Goal: Find specific page/section: Find specific page/section

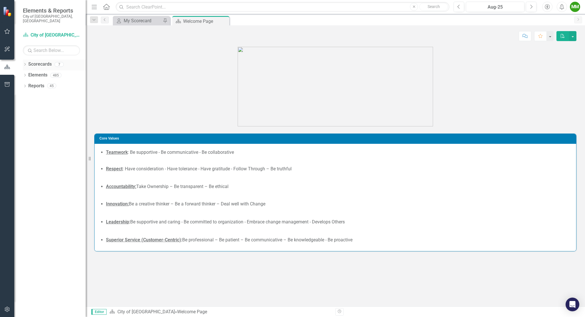
click at [25, 63] on icon at bounding box center [24, 64] width 1 height 3
click at [29, 73] on icon "Dropdown" at bounding box center [28, 74] width 4 height 3
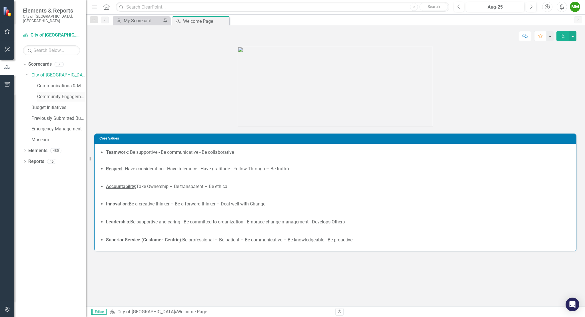
click at [51, 94] on link "Community Engagement & Emergency Preparedness" at bounding box center [61, 97] width 49 height 7
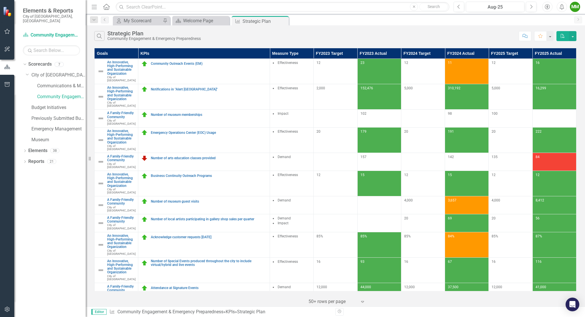
drag, startPoint x: 23, startPoint y: 156, endPoint x: 22, endPoint y: 160, distance: 4.4
click at [22, 160] on div "Dropdown Scorecards 7 Dropdown City of Coral Springs Communications & Marketing…" at bounding box center [49, 188] width 71 height 257
click at [25, 161] on icon "Dropdown" at bounding box center [25, 162] width 4 height 3
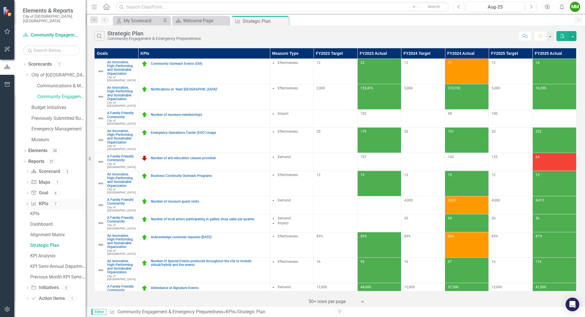
click at [27, 202] on icon "Dropdown" at bounding box center [26, 204] width 3 height 4
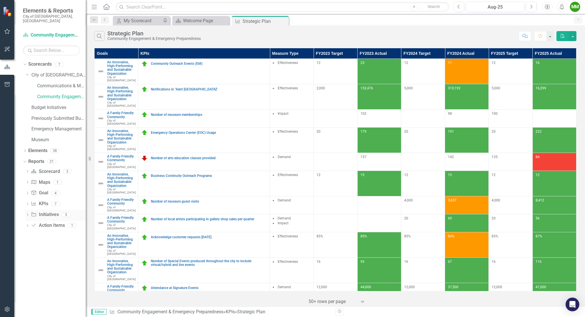
click at [27, 213] on div "Dropdown" at bounding box center [27, 215] width 4 height 5
click at [43, 222] on div "Initiatives" at bounding box center [57, 224] width 55 height 5
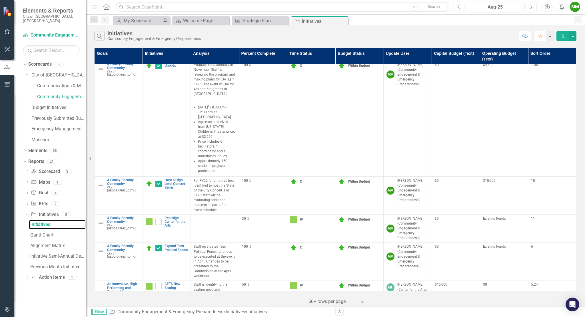
scroll to position [963, 0]
click at [171, 282] on link "CFTA New Seating" at bounding box center [175, 285] width 23 height 7
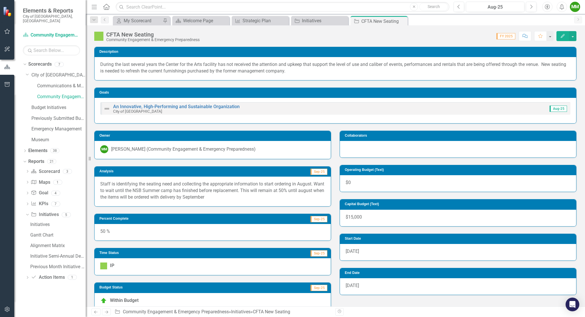
click at [368, 204] on h3 "Capital Budget (Text)" at bounding box center [459, 204] width 228 height 4
